Goal: Information Seeking & Learning: Check status

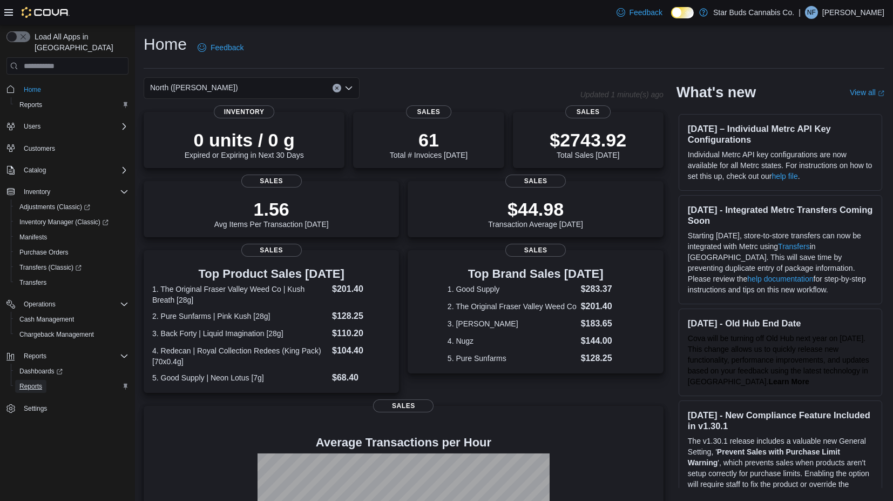
click at [28, 382] on span "Reports" at bounding box center [30, 386] width 23 height 9
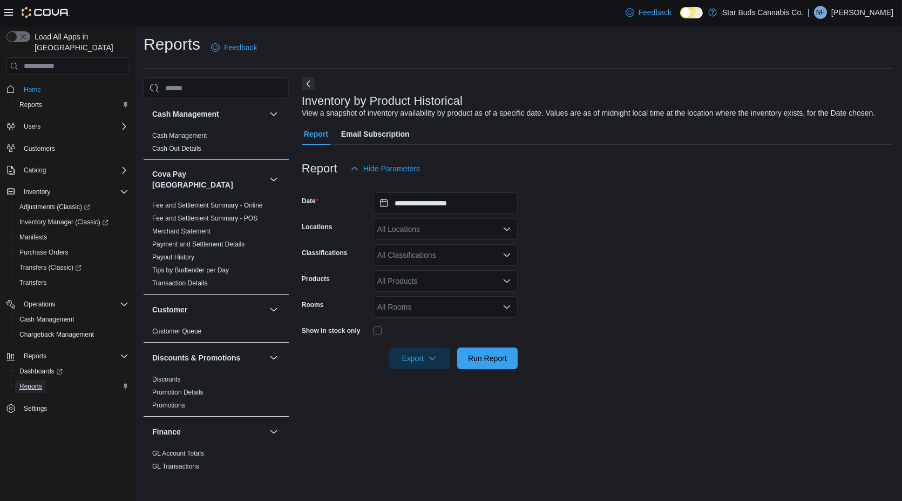
click at [28, 382] on span "Reports" at bounding box center [30, 386] width 23 height 9
click at [418, 234] on div "All Locations" at bounding box center [445, 229] width 145 height 22
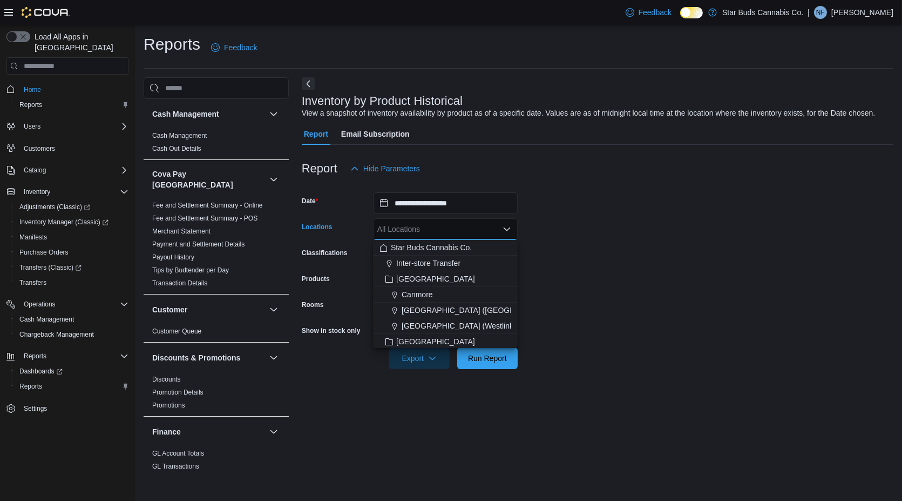
click at [418, 231] on div "All Locations Combo box. Selected. Combo box input. All Locations. Type some te…" at bounding box center [445, 229] width 145 height 22
click at [499, 228] on div "All Locations" at bounding box center [445, 229] width 145 height 22
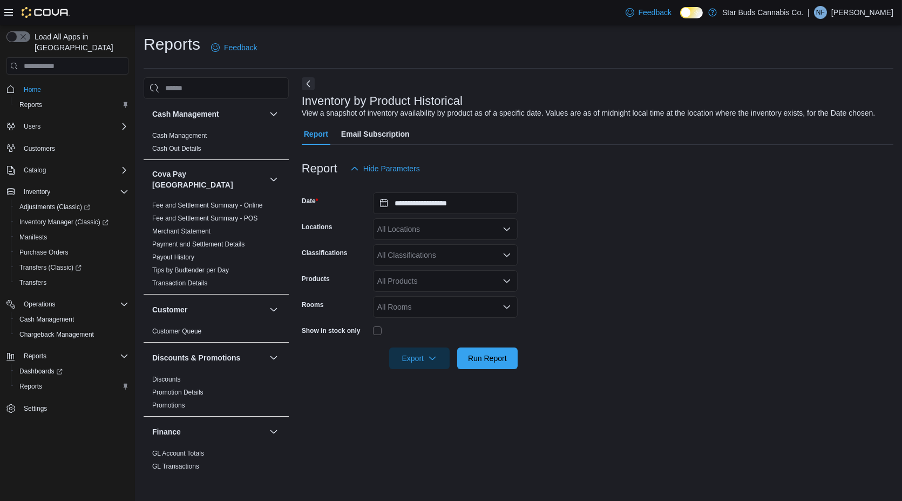
click at [532, 217] on form "**********" at bounding box center [598, 274] width 592 height 190
click at [488, 226] on div "All Locations" at bounding box center [445, 229] width 145 height 22
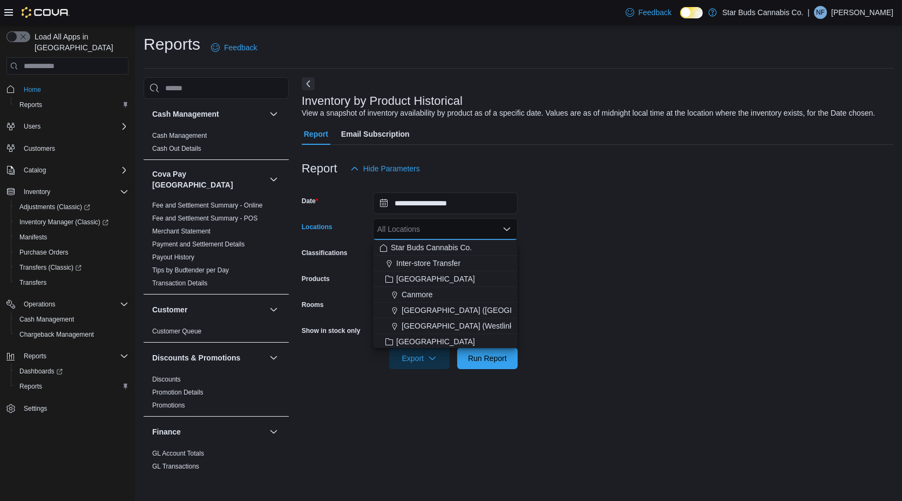
click at [600, 122] on div "**********" at bounding box center [598, 275] width 592 height 397
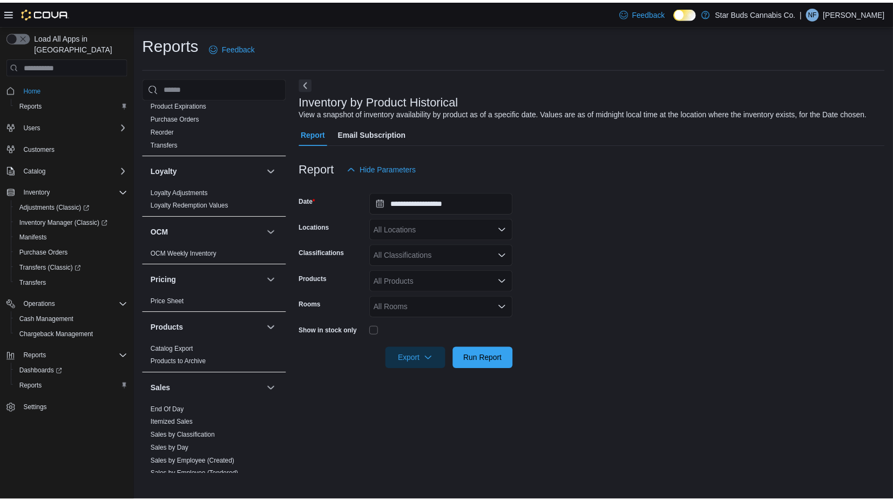
scroll to position [677, 0]
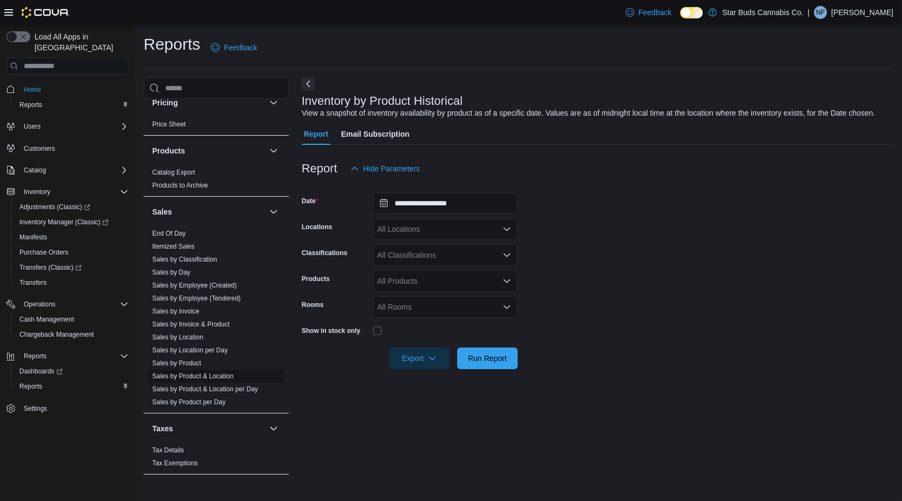
click at [186, 372] on link "Sales by Product & Location" at bounding box center [193, 376] width 82 height 8
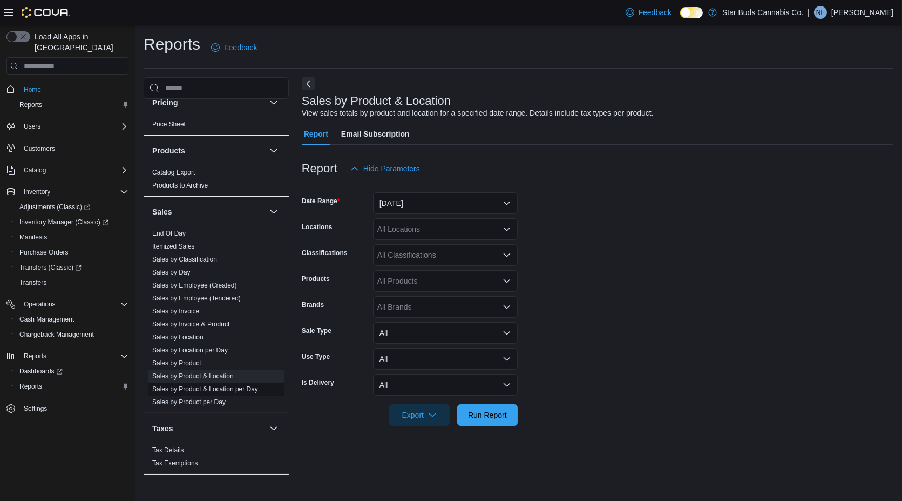
click at [190, 385] on link "Sales by Product & Location per Day" at bounding box center [205, 389] width 106 height 8
click at [200, 369] on span "Sales by Product & Location" at bounding box center [216, 375] width 137 height 13
click at [197, 372] on link "Sales by Product & Location" at bounding box center [193, 376] width 82 height 8
click at [416, 226] on div "All Locations" at bounding box center [445, 229] width 145 height 22
type input "*****"
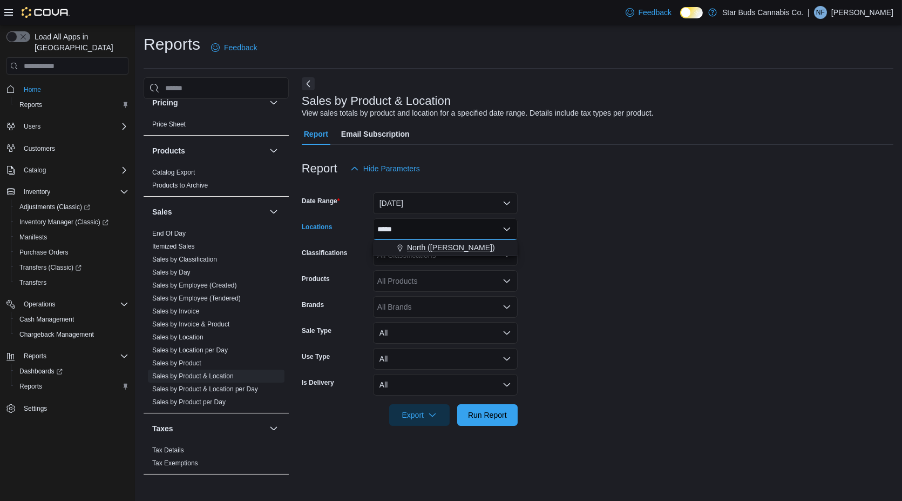
click at [423, 249] on span "North ([PERSON_NAME])" at bounding box center [451, 247] width 88 height 11
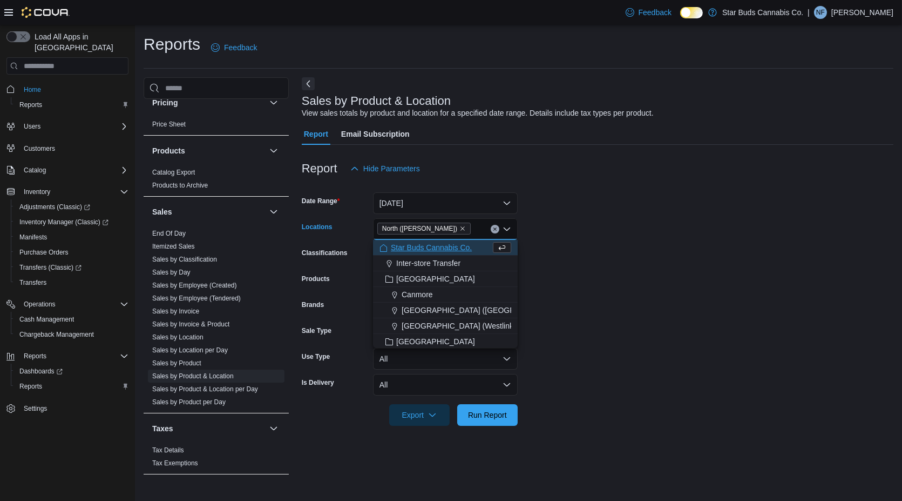
click at [673, 254] on form "Date Range [DATE] Locations North ([GEOGRAPHIC_DATA]) Combo box. Selected. Nort…" at bounding box center [598, 302] width 592 height 246
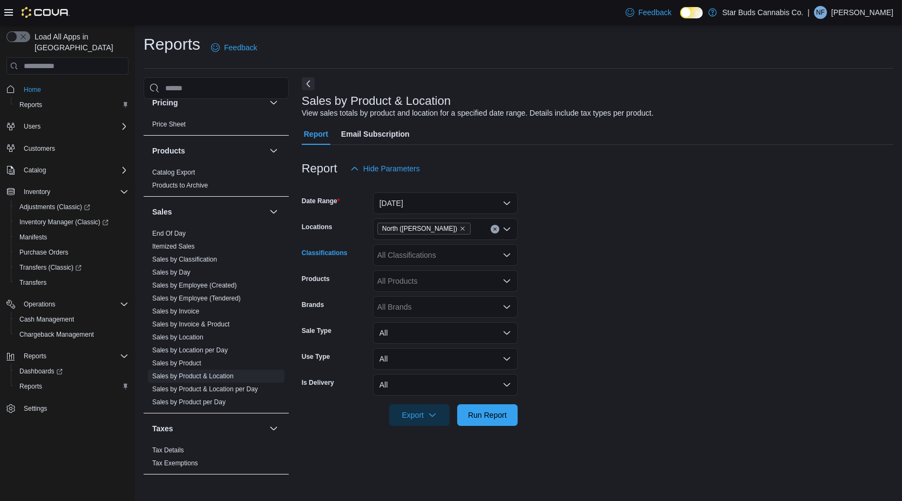
click at [439, 258] on div "All Classifications" at bounding box center [445, 255] width 145 height 22
click at [599, 261] on form "Date Range [DATE] Locations North ([GEOGRAPHIC_DATA]) Classifications All Class…" at bounding box center [598, 302] width 592 height 246
click at [424, 332] on button "All" at bounding box center [445, 333] width 145 height 22
click at [476, 414] on span "Run Report" at bounding box center [487, 414] width 39 height 11
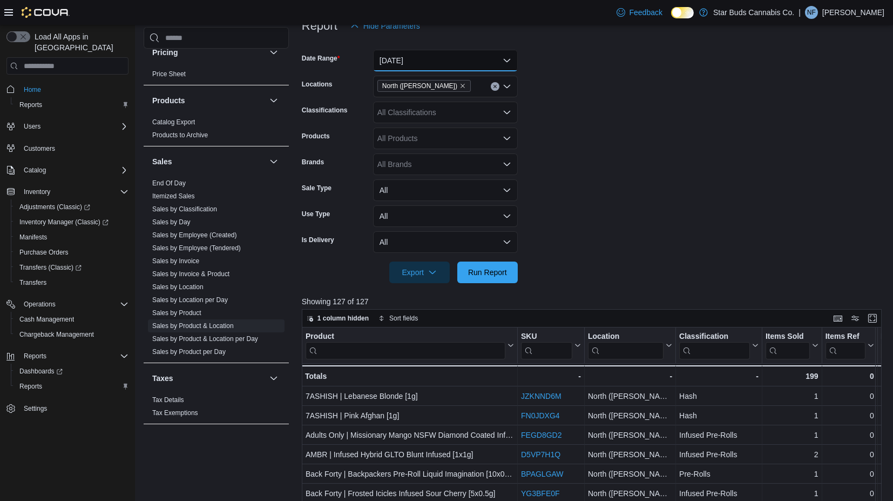
click at [389, 51] on button "[DATE]" at bounding box center [445, 61] width 145 height 22
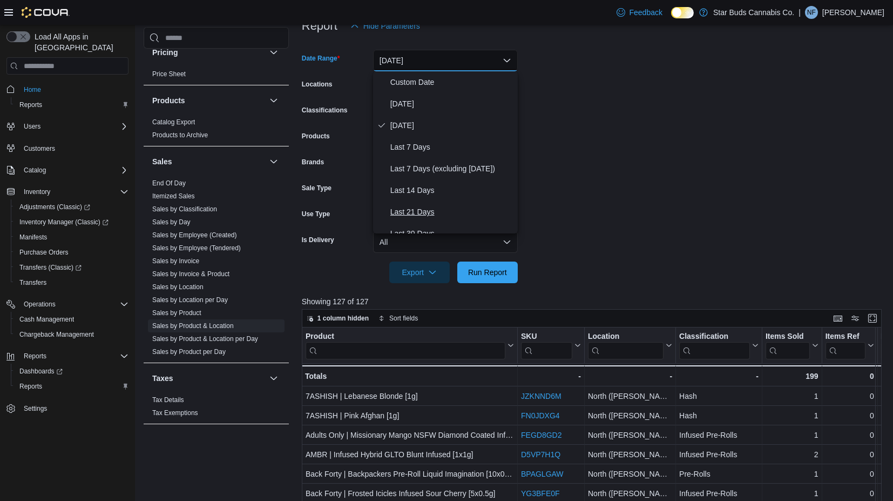
scroll to position [162, 0]
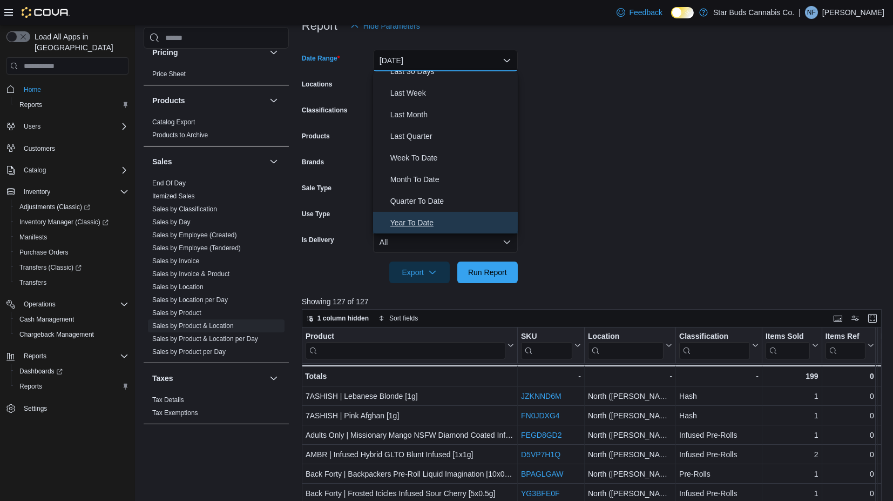
click at [412, 220] on span "Year To Date" at bounding box center [451, 222] width 123 height 13
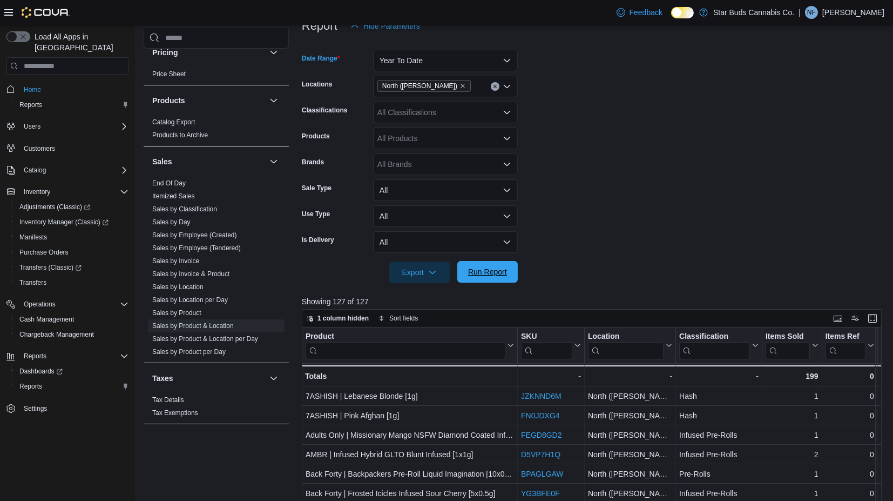
click at [509, 276] on span "Run Report" at bounding box center [488, 272] width 48 height 22
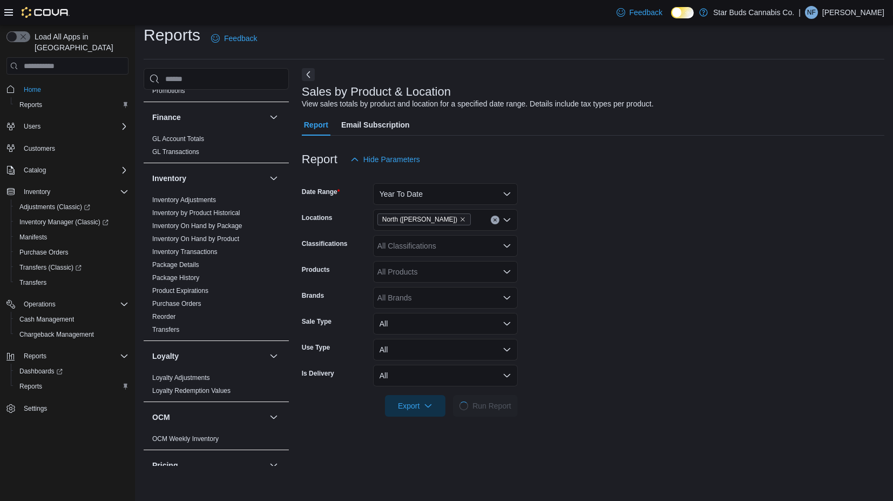
scroll to position [272, 0]
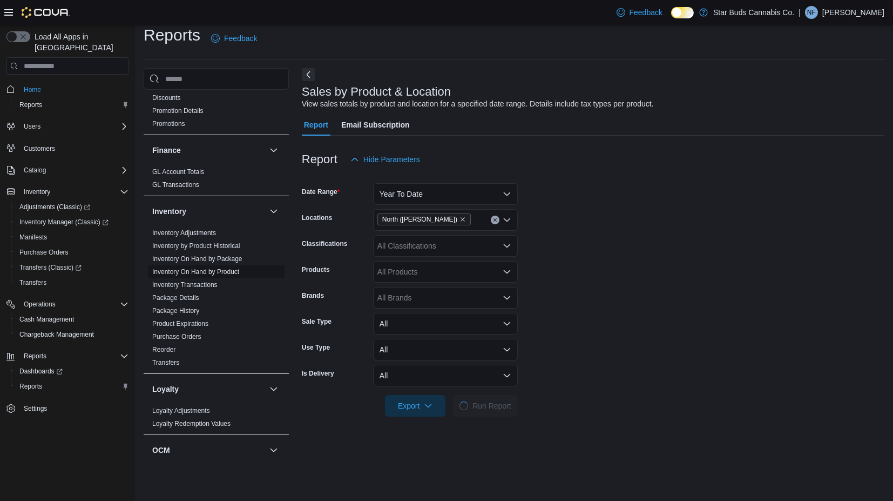
click at [217, 268] on link "Inventory On Hand by Product" at bounding box center [195, 272] width 87 height 8
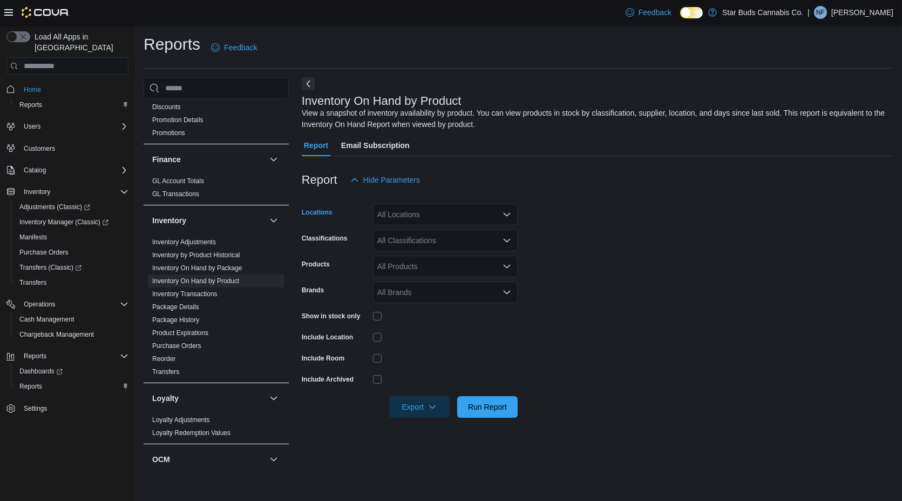
click at [443, 217] on div "All Locations" at bounding box center [445, 215] width 145 height 22
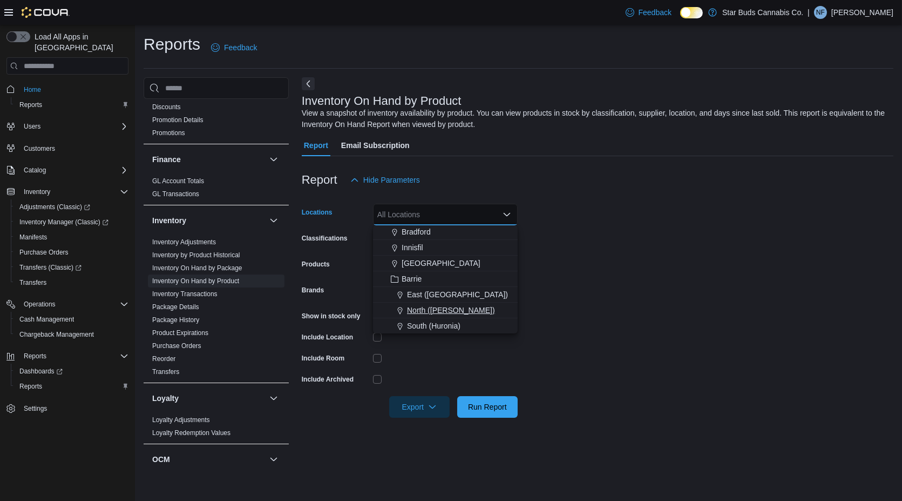
click at [417, 308] on span "North ([PERSON_NAME])" at bounding box center [451, 310] width 88 height 11
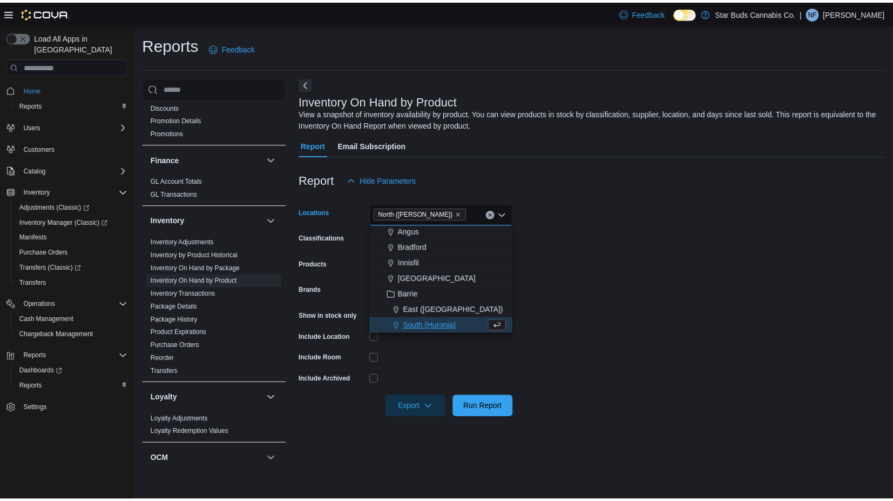
scroll to position [220, 0]
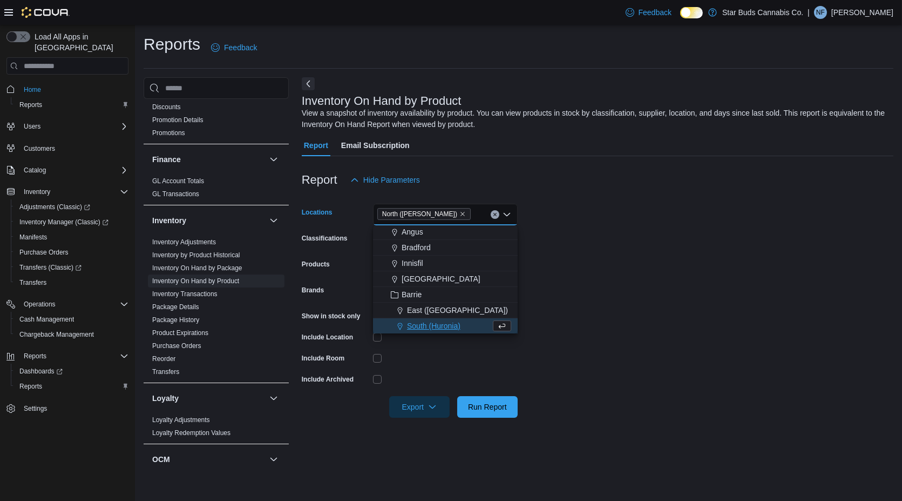
click at [633, 338] on form "Locations North ([GEOGRAPHIC_DATA]) Combo box. Selected. North ([GEOGRAPHIC_DAT…" at bounding box center [598, 304] width 592 height 227
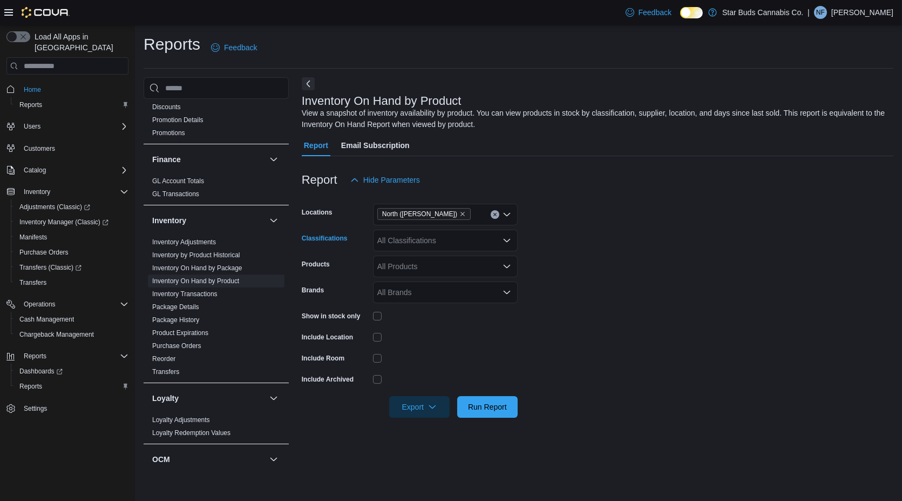
click at [412, 243] on div "All Classifications" at bounding box center [445, 241] width 145 height 22
click at [413, 275] on span "Cannabis" at bounding box center [412, 274] width 32 height 11
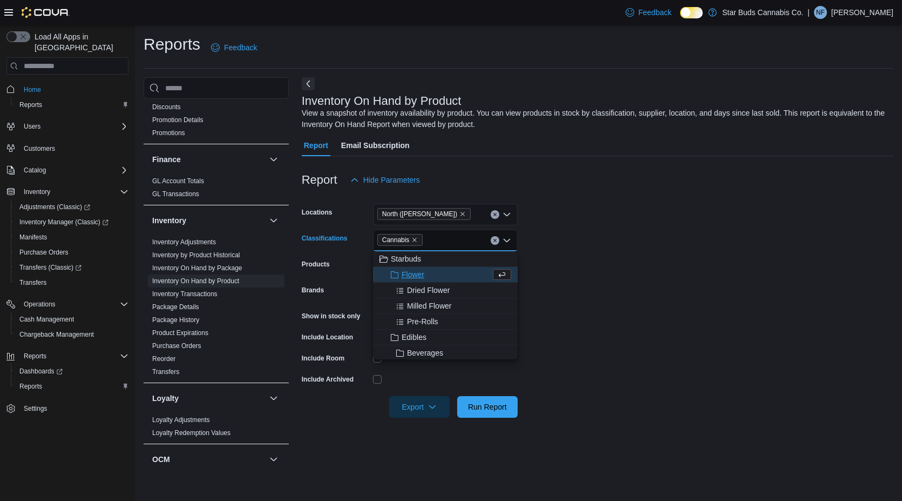
click at [588, 257] on form "Locations North ([GEOGRAPHIC_DATA]) Classifications Cannabis Combo box. Selecte…" at bounding box center [598, 304] width 592 height 227
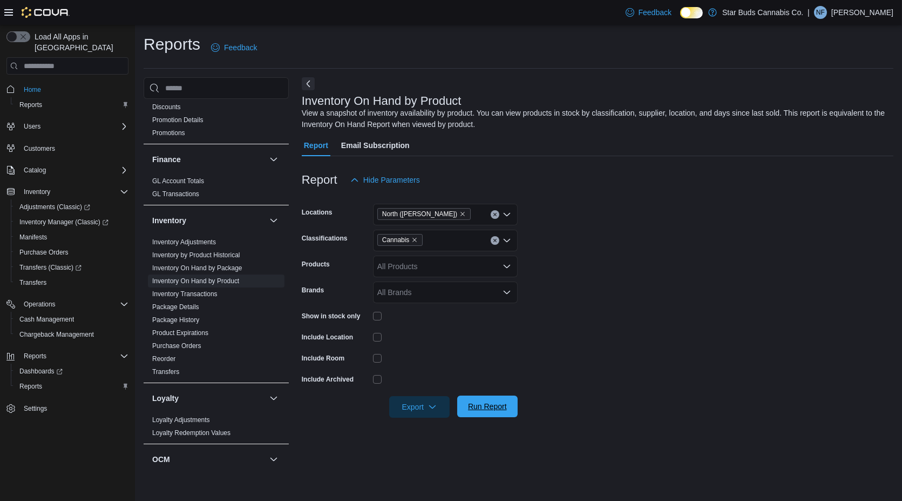
click at [480, 402] on span "Run Report" at bounding box center [487, 406] width 39 height 11
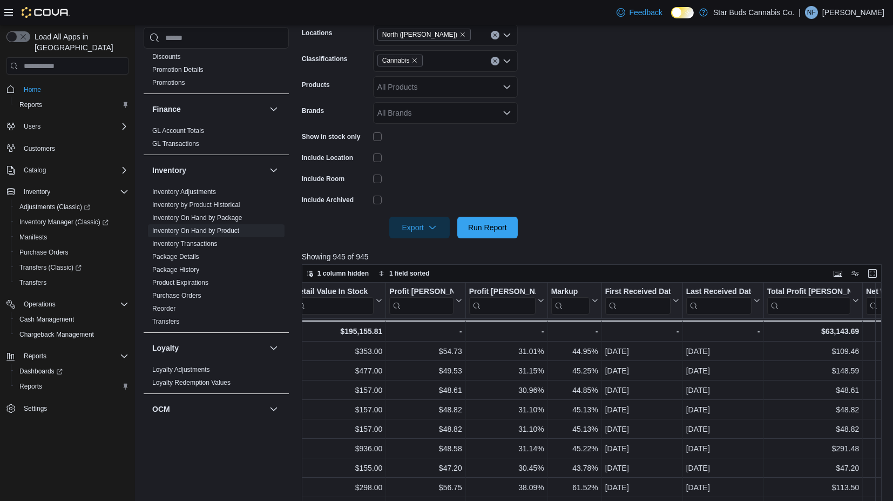
scroll to position [179, 0]
click at [421, 217] on div at bounding box center [595, 212] width 586 height 9
click at [420, 224] on span "Export" at bounding box center [420, 228] width 48 height 22
click at [442, 255] on button "Export to Excel" at bounding box center [421, 250] width 62 height 22
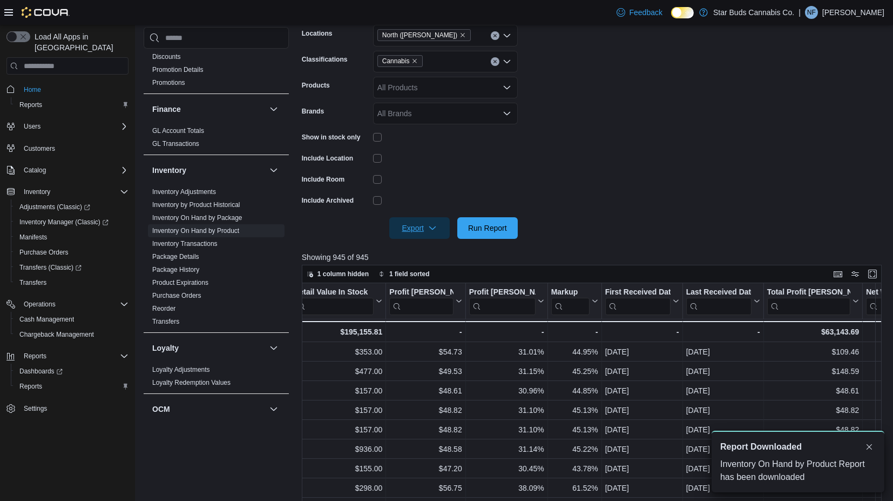
scroll to position [0, 0]
